Goal: Obtain resource: Download file/media

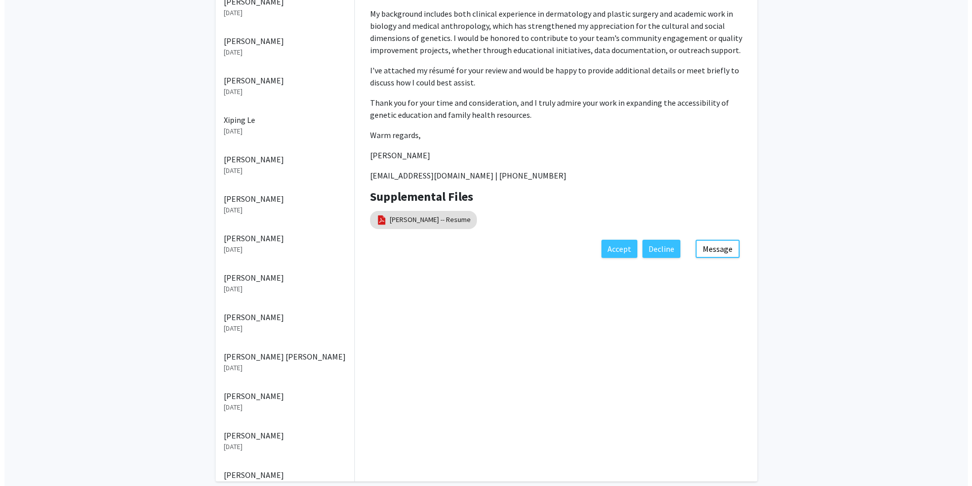
scroll to position [333, 0]
click at [458, 218] on link "[PERSON_NAME] -- Resume" at bounding box center [425, 219] width 81 height 11
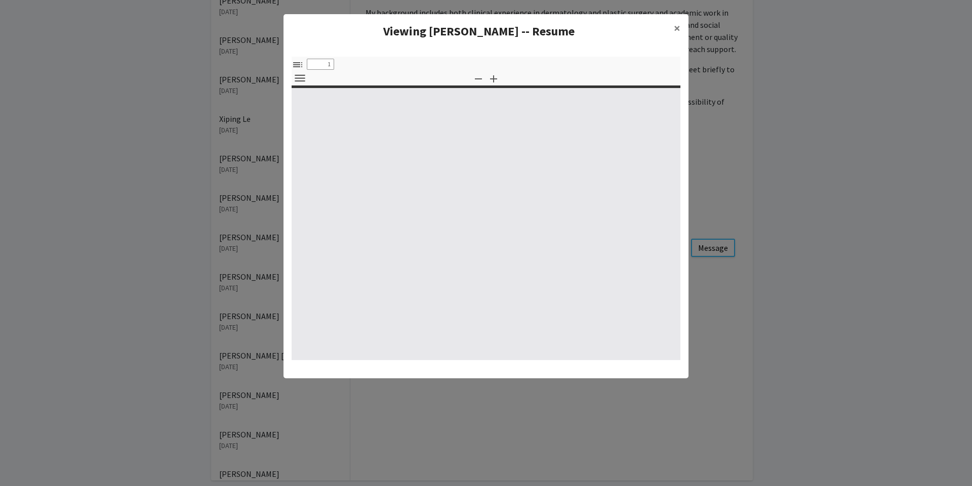
select select "custom"
type input "0"
select select "custom"
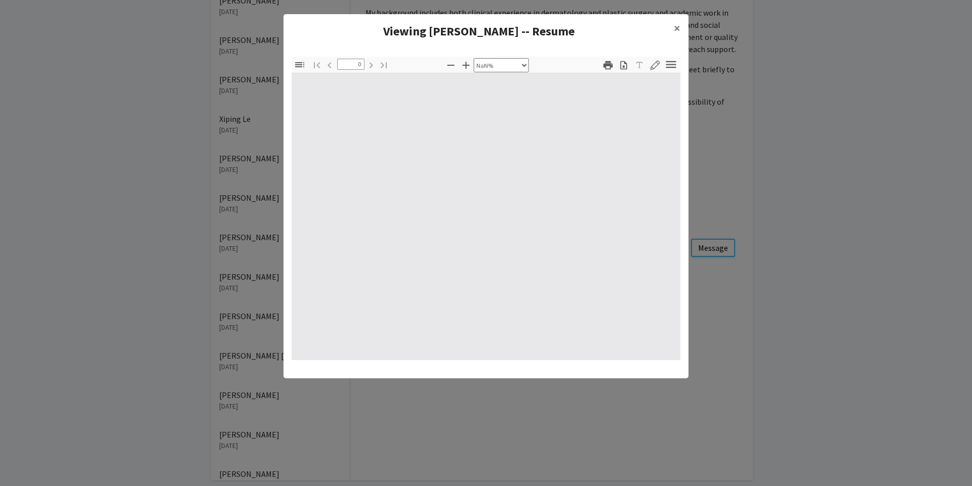
type input "1"
select select "auto"
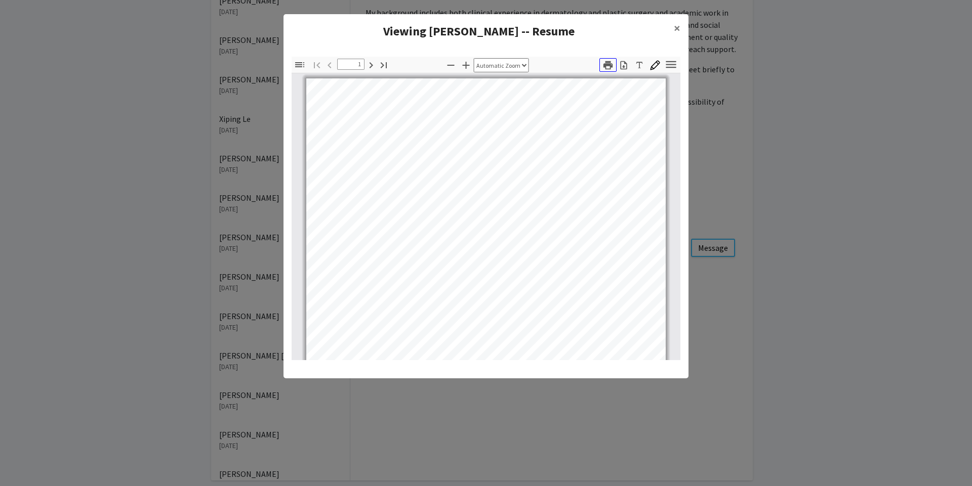
click at [607, 63] on icon "button" at bounding box center [607, 65] width 9 height 9
